Goal: Task Accomplishment & Management: Complete application form

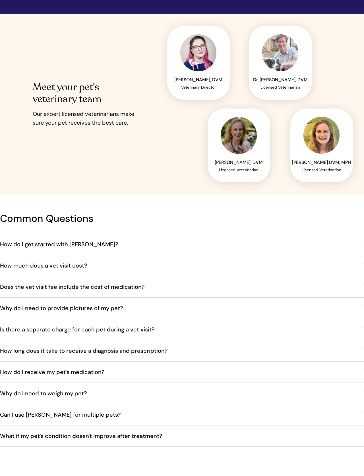
scroll to position [771, 0]
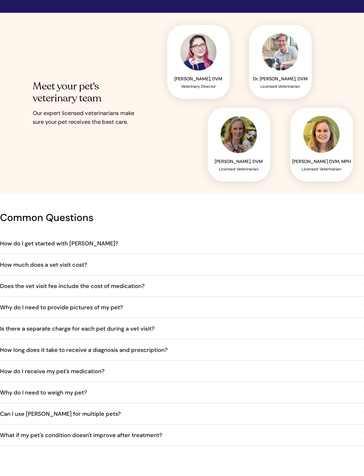
click at [73, 243] on span "How do I get started with Otis?" at bounding box center [63, 243] width 127 height 19
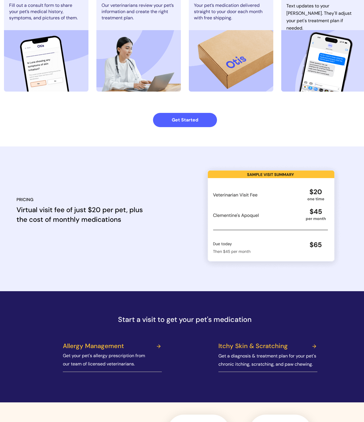
scroll to position [381, 0]
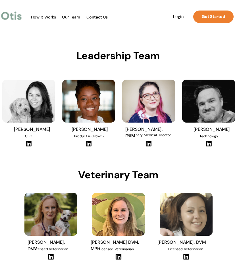
click at [45, 17] on span "How It Works" at bounding box center [43, 17] width 30 height 5
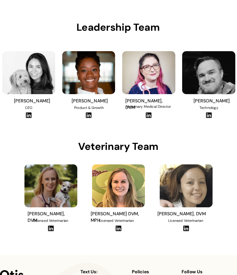
scroll to position [23, 0]
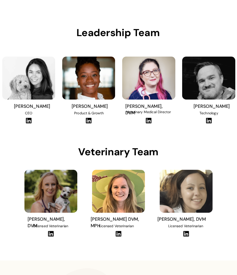
click at [55, 193] on img at bounding box center [50, 191] width 53 height 43
click at [61, 219] on span "[PERSON_NAME], DVM" at bounding box center [46, 222] width 37 height 13
click at [55, 217] on span "[PERSON_NAME], DVM" at bounding box center [46, 222] width 37 height 13
click at [54, 233] on img at bounding box center [50, 234] width 7 height 6
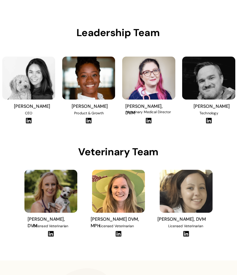
click at [124, 202] on img at bounding box center [118, 191] width 53 height 43
click at [132, 219] on span "Dr. Ellen Russell DVM, MPH" at bounding box center [115, 222] width 48 height 13
click at [133, 195] on img at bounding box center [118, 191] width 53 height 43
click at [130, 219] on span "Dr. Ellen Russell DVM, MPH" at bounding box center [115, 222] width 48 height 13
click at [130, 195] on img at bounding box center [118, 191] width 53 height 43
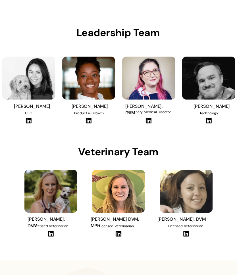
click at [125, 231] on div at bounding box center [118, 201] width 57 height 78
click at [128, 189] on img at bounding box center [118, 191] width 53 height 43
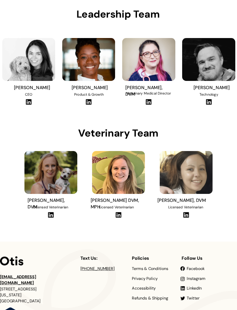
scroll to position [33, 0]
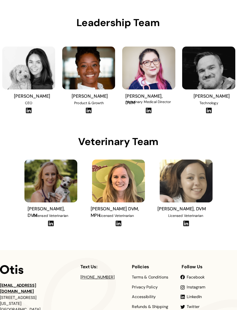
click at [126, 194] on img at bounding box center [118, 181] width 53 height 43
click at [123, 211] on span "Dr. Ellen Russell DVM, MPH" at bounding box center [115, 212] width 48 height 13
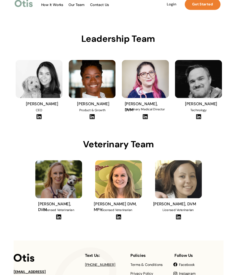
scroll to position [6, 0]
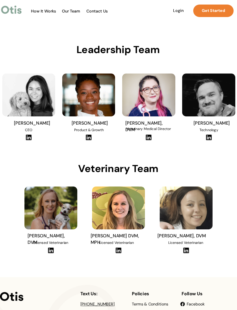
click at [137, 205] on img at bounding box center [118, 208] width 53 height 43
click at [131, 209] on img at bounding box center [118, 208] width 53 height 43
click at [127, 242] on span "Licensed Veterinarian" at bounding box center [116, 243] width 35 height 5
click at [127, 238] on span "Dr. Ellen Russell DVM, MPH" at bounding box center [115, 239] width 48 height 13
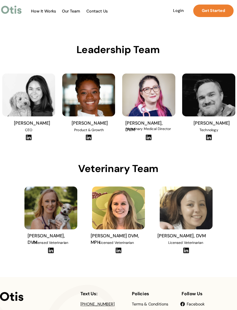
click at [121, 248] on img at bounding box center [118, 251] width 7 height 6
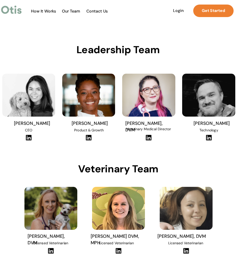
scroll to position [9, 0]
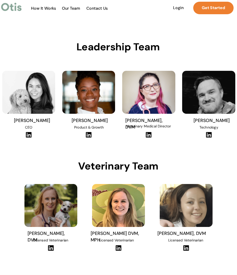
click at [213, 13] on link "Get Started" at bounding box center [213, 8] width 40 height 13
click at [212, 13] on link "Get Started" at bounding box center [213, 8] width 40 height 13
